Goal: Feedback & Contribution: Leave review/rating

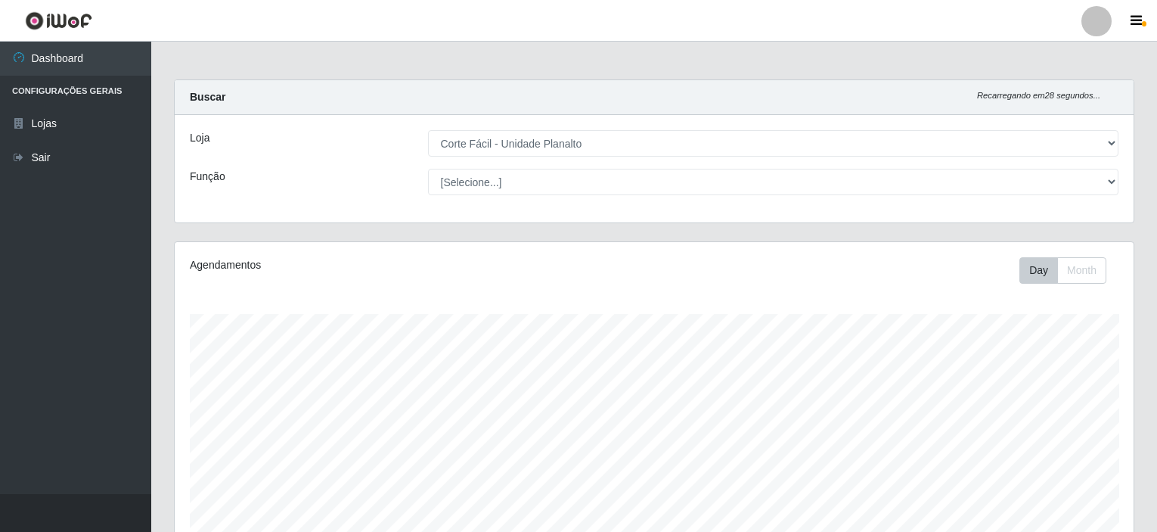
select select "202"
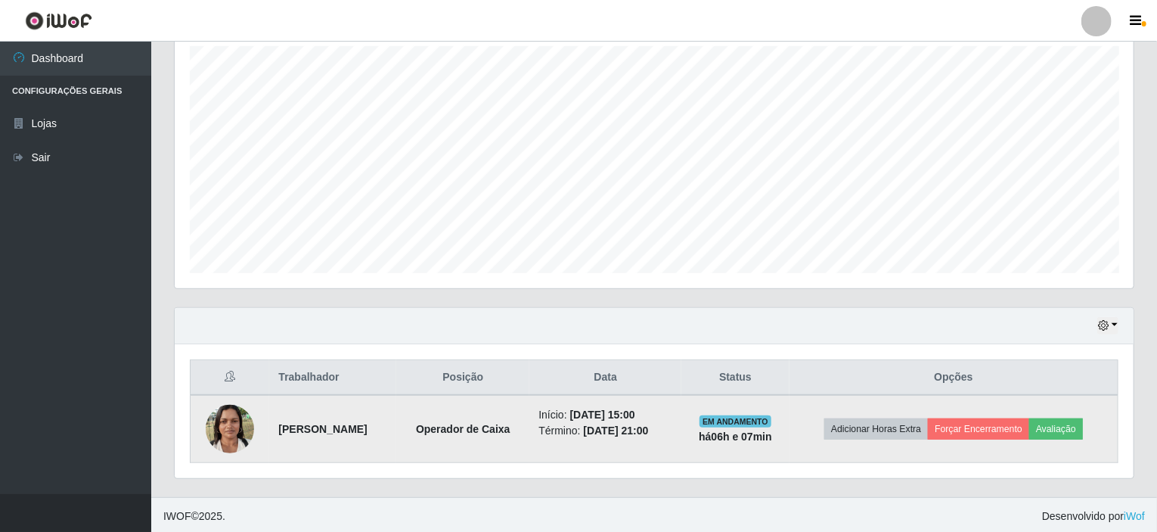
scroll to position [314, 959]
click at [1064, 431] on button "Avaliação" at bounding box center [1057, 428] width 54 height 21
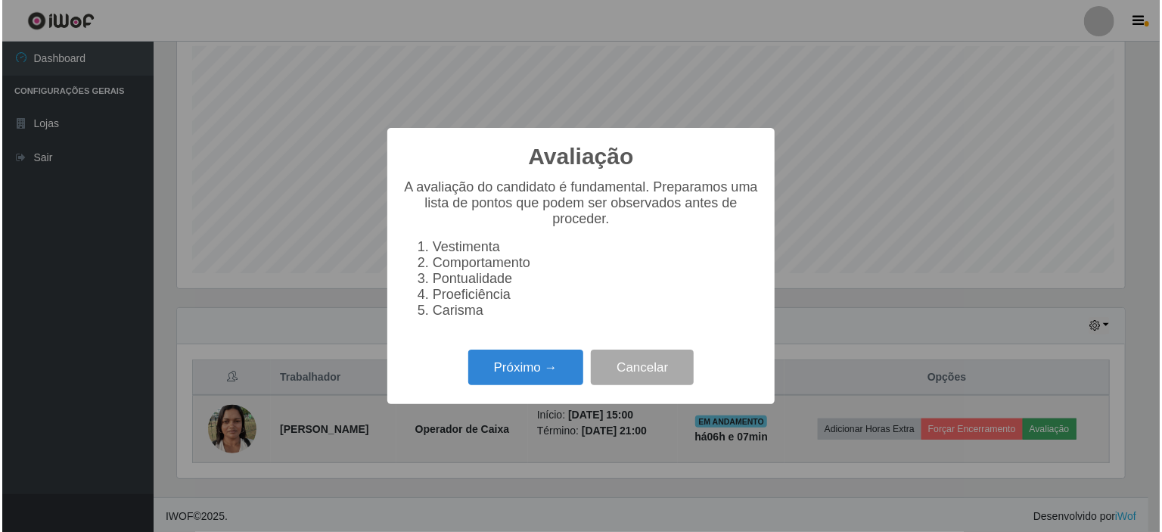
scroll to position [314, 953]
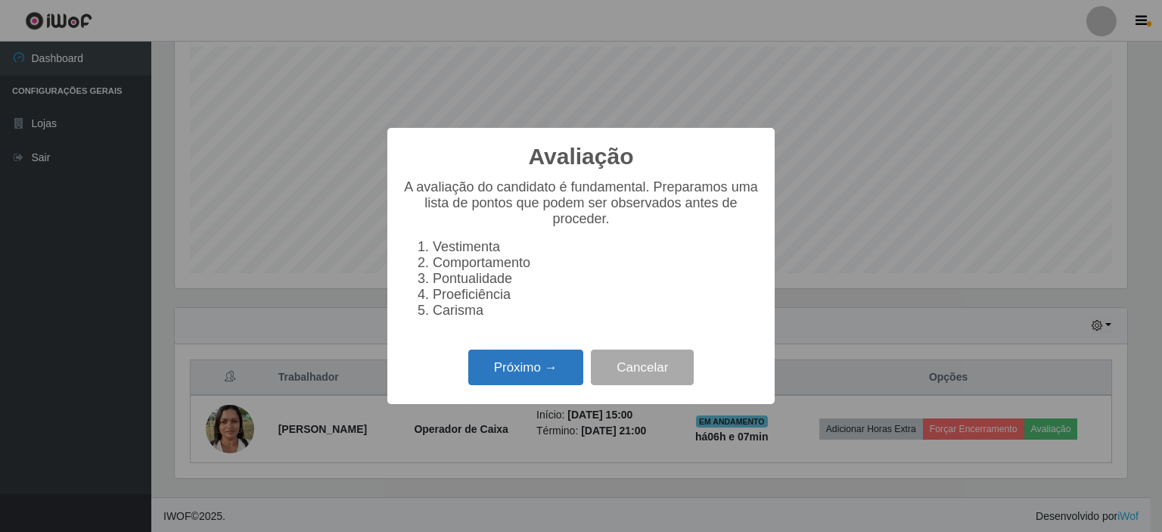
click at [527, 371] on button "Próximo →" at bounding box center [525, 367] width 115 height 36
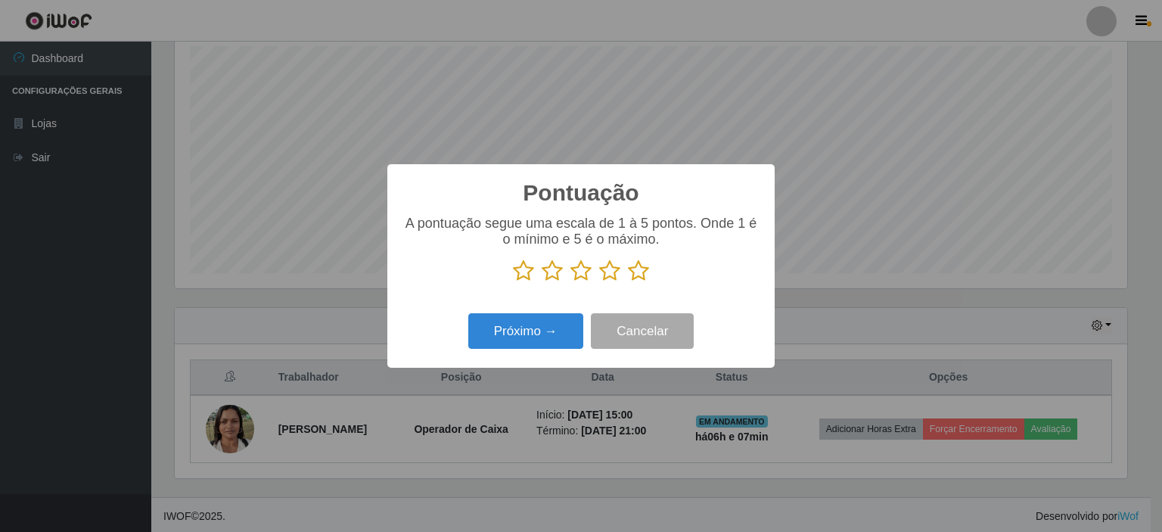
scroll to position [756140, 755501]
click at [637, 275] on icon at bounding box center [638, 270] width 21 height 23
click at [628, 282] on input "radio" at bounding box center [628, 282] width 0 height 0
click at [531, 326] on button "Próximo →" at bounding box center [525, 331] width 115 height 36
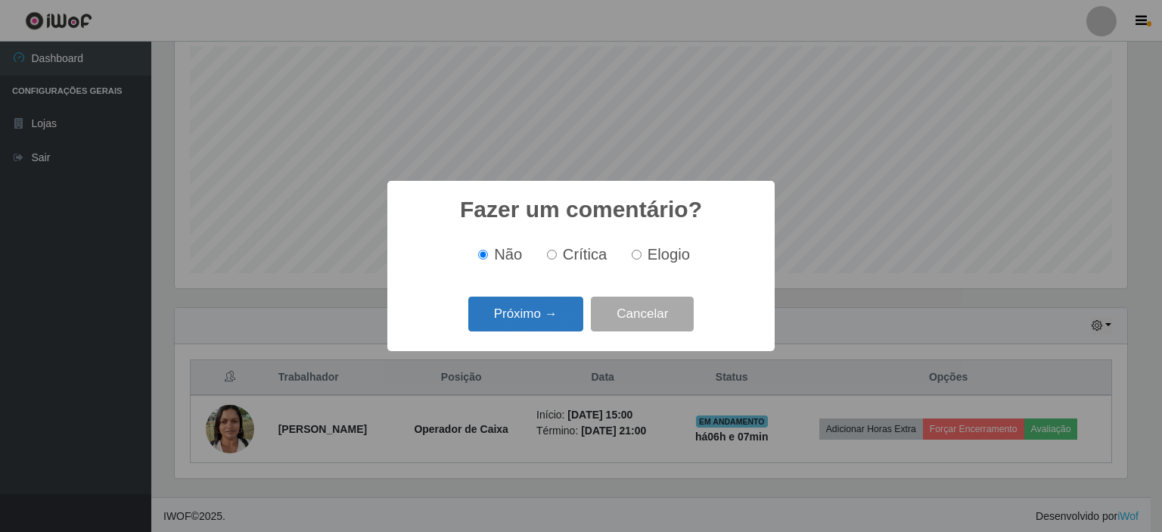
click at [553, 301] on button "Próximo →" at bounding box center [525, 315] width 115 height 36
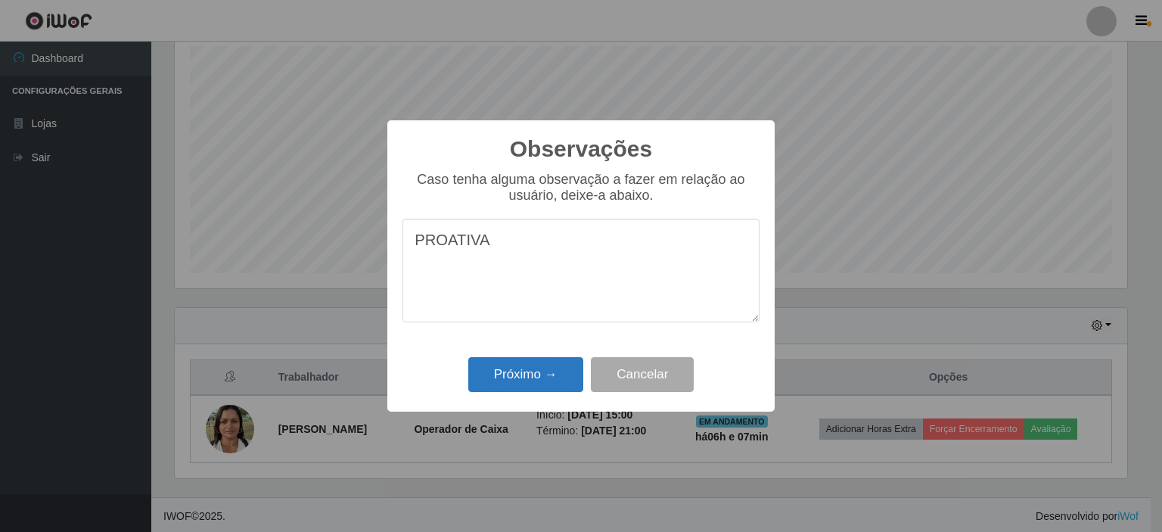
type textarea "PROATIVA"
click at [526, 384] on button "Próximo →" at bounding box center [525, 375] width 115 height 36
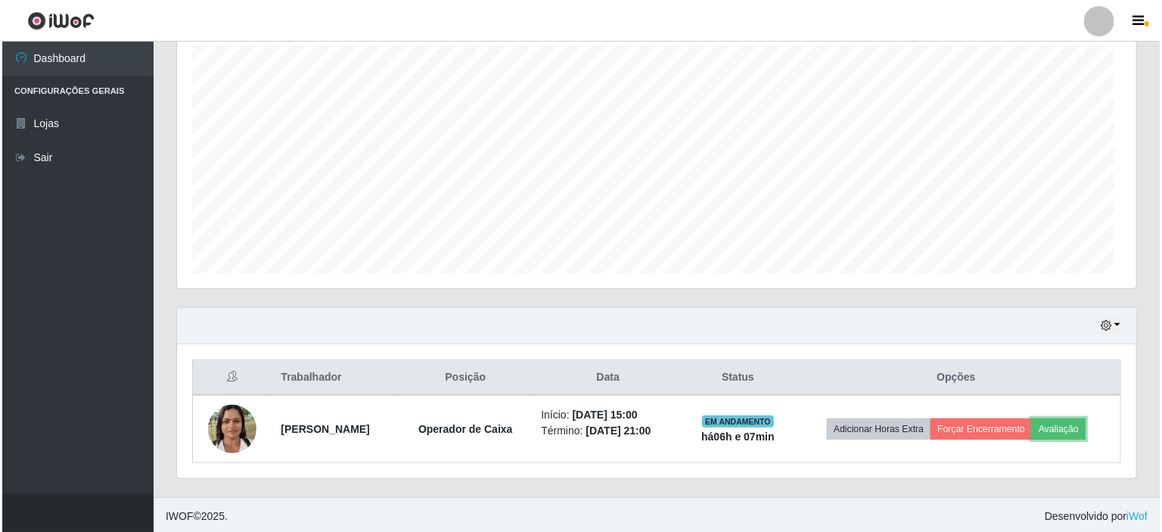
scroll to position [314, 959]
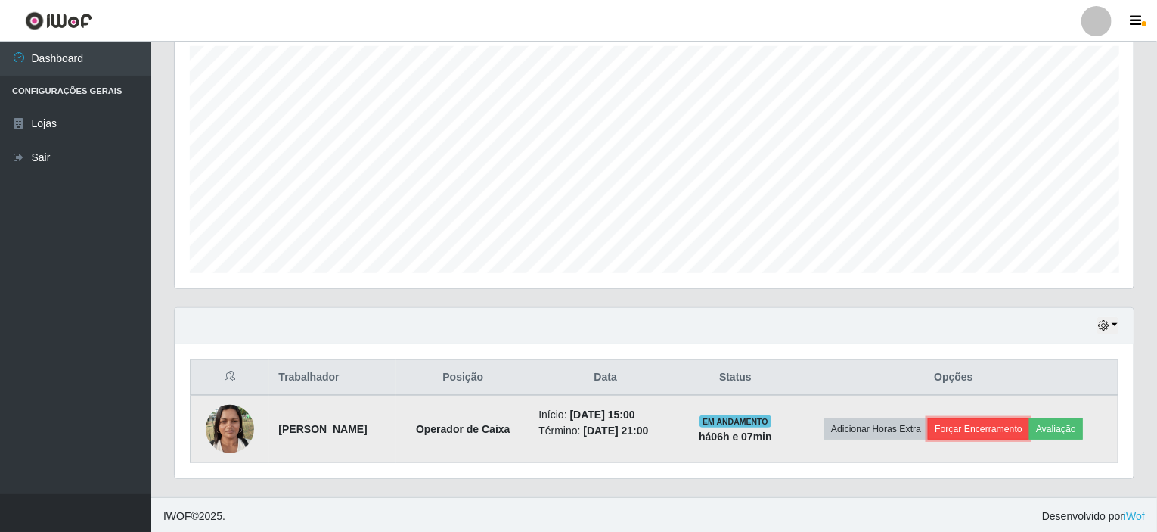
click at [985, 423] on button "Forçar Encerramento" at bounding box center [978, 428] width 101 height 21
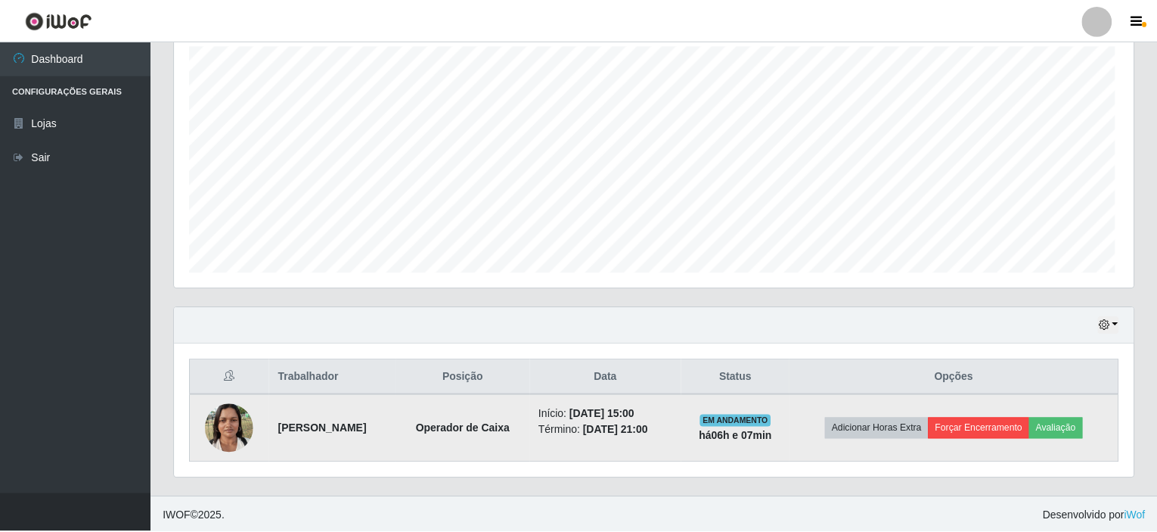
scroll to position [314, 953]
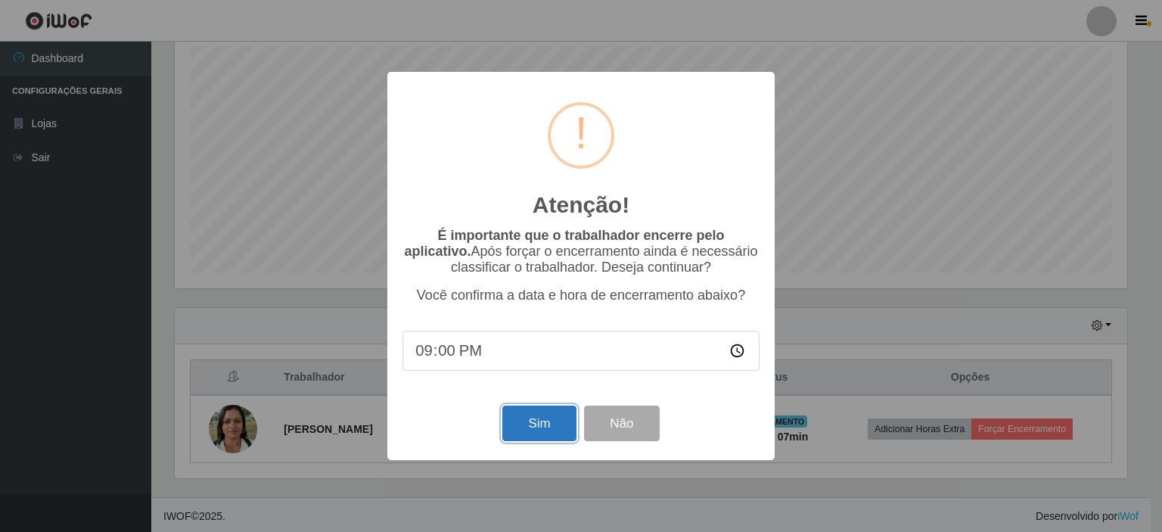
click at [558, 421] on button "Sim" at bounding box center [538, 423] width 73 height 36
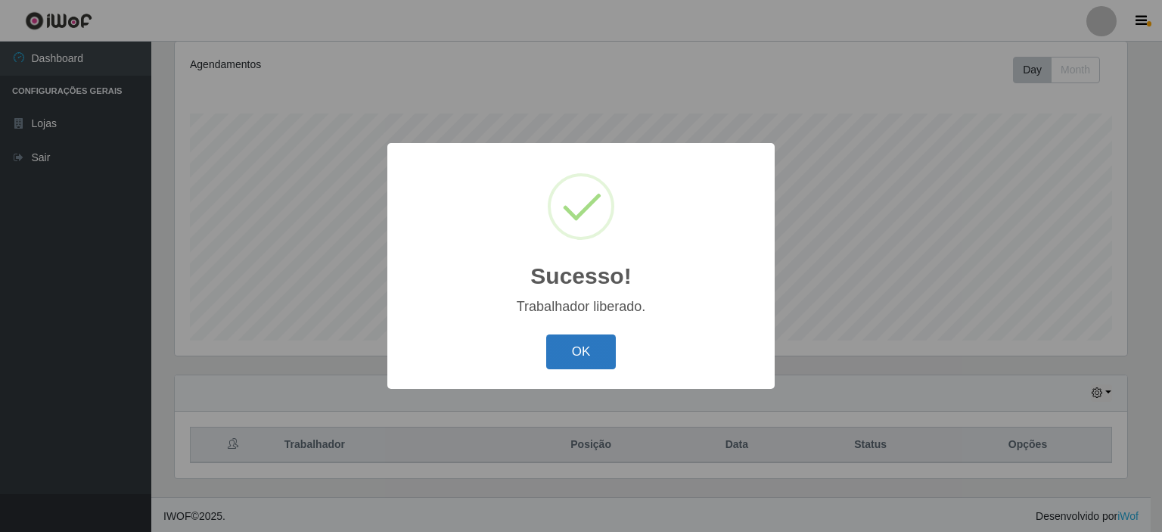
click at [577, 350] on button "OK" at bounding box center [581, 352] width 70 height 36
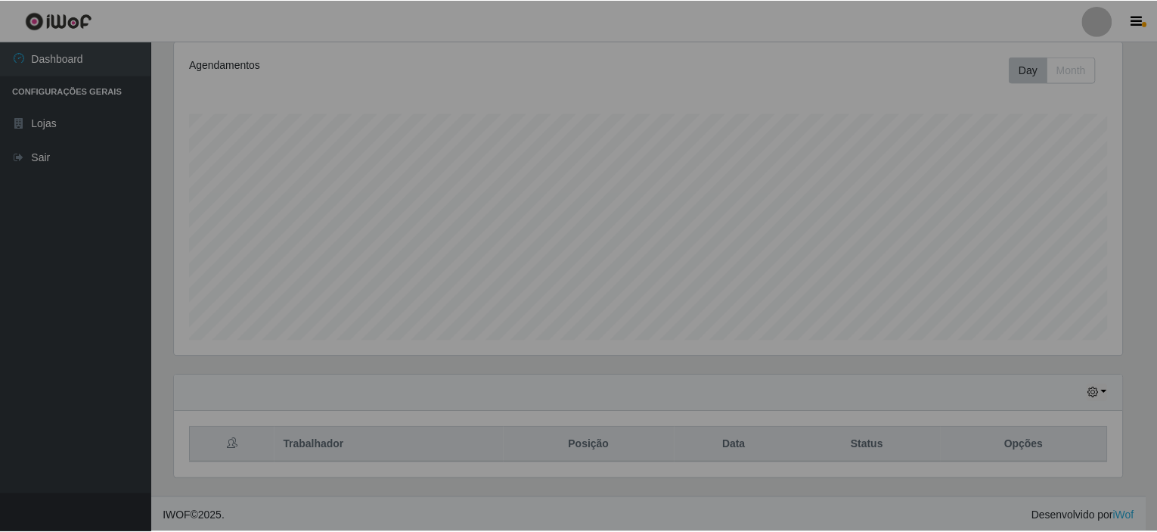
scroll to position [314, 959]
